Goal: Navigation & Orientation: Find specific page/section

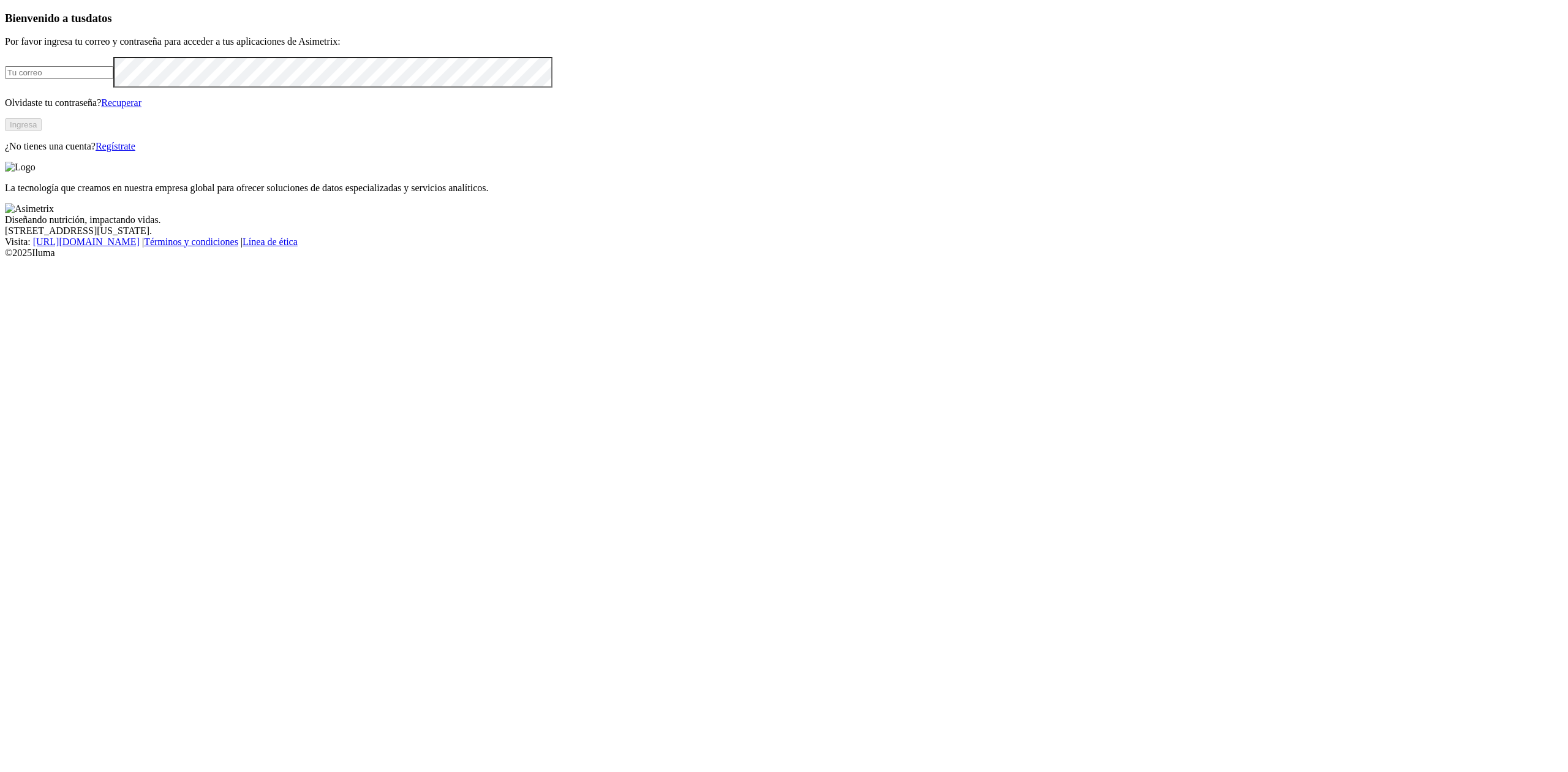
type input "[EMAIL_ADDRESS][DOMAIN_NAME]"
click at [42, 131] on button "Ingresa" at bounding box center [23, 124] width 37 height 13
